Goal: Navigation & Orientation: Find specific page/section

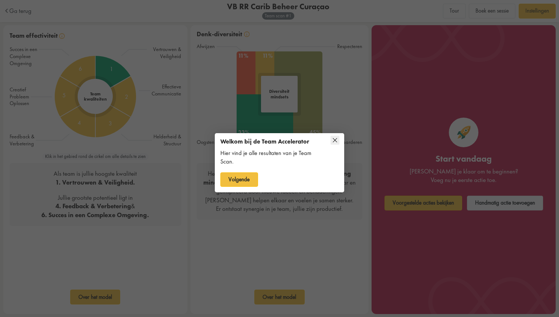
click at [338, 141] on icon at bounding box center [335, 140] width 9 height 9
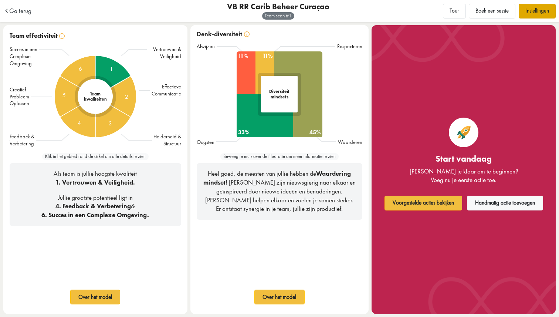
click at [546, 11] on link "Instellingen" at bounding box center [537, 11] width 37 height 15
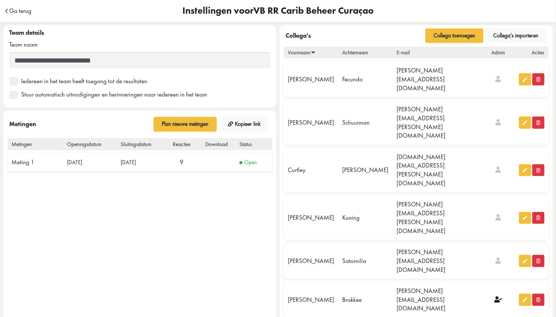
click at [10, 8] on span "Ga terug" at bounding box center [20, 11] width 22 height 6
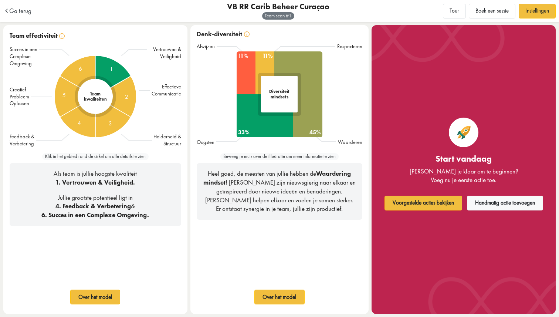
click at [497, 13] on button "Boek een sessie" at bounding box center [492, 11] width 47 height 15
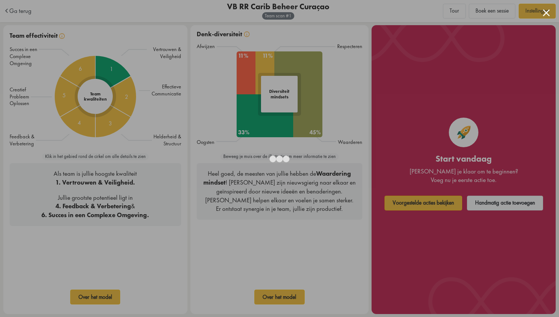
click at [544, 13] on div at bounding box center [546, 12] width 7 height 7
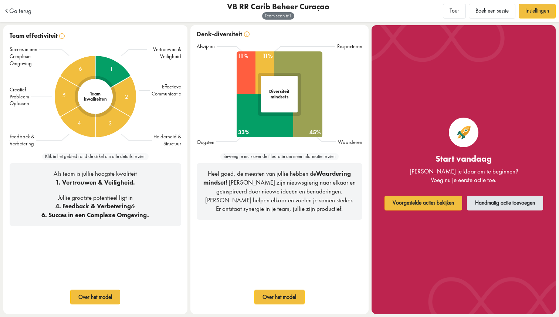
click at [501, 199] on button "Handmatig actie toevoegen" at bounding box center [505, 203] width 77 height 15
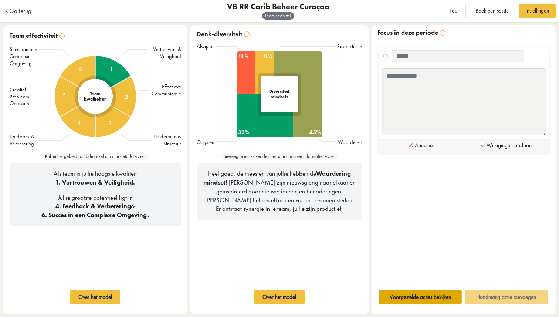
click at [412, 291] on button "Voorgestelde acties bekijken" at bounding box center [420, 296] width 83 height 15
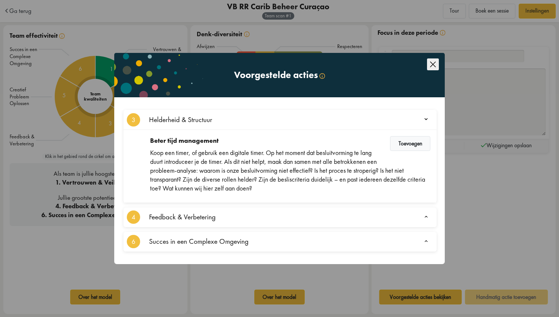
click at [292, 217] on div "Feedback & Verbetering" at bounding box center [281, 217] width 271 height 20
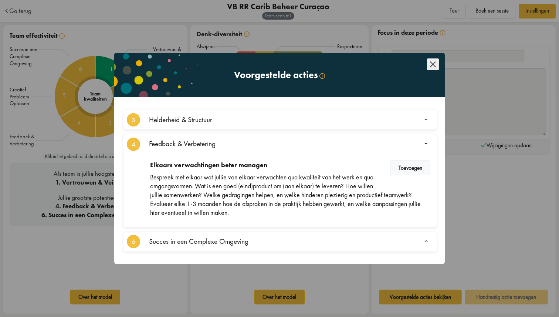
click at [289, 245] on div "Succes in een Complexe Omgeving" at bounding box center [281, 242] width 271 height 20
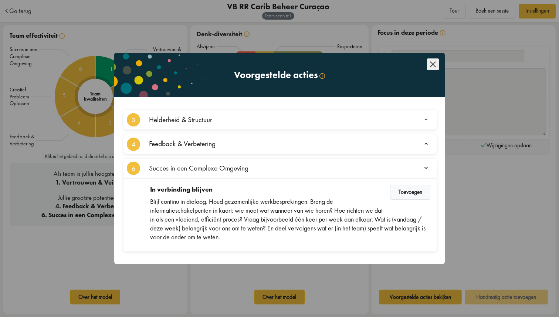
click at [430, 63] on icon "Close this dialog" at bounding box center [433, 64] width 12 height 12
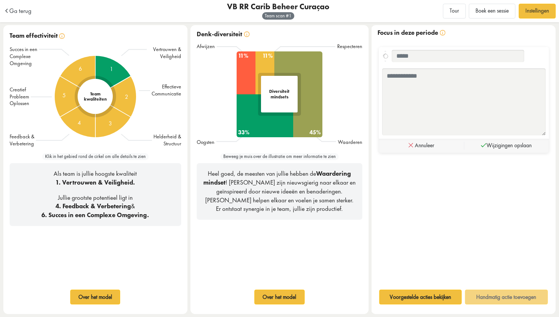
click at [277, 18] on span "Team scan # 1" at bounding box center [278, 16] width 27 height 6
click at [22, 13] on span "Ga terug" at bounding box center [20, 11] width 22 height 6
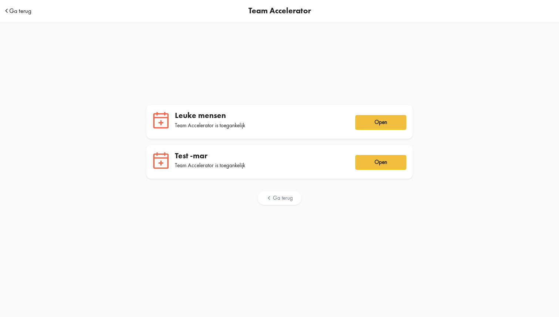
click at [13, 14] on span "Ga terug" at bounding box center [20, 11] width 22 height 6
